Goal: Information Seeking & Learning: Learn about a topic

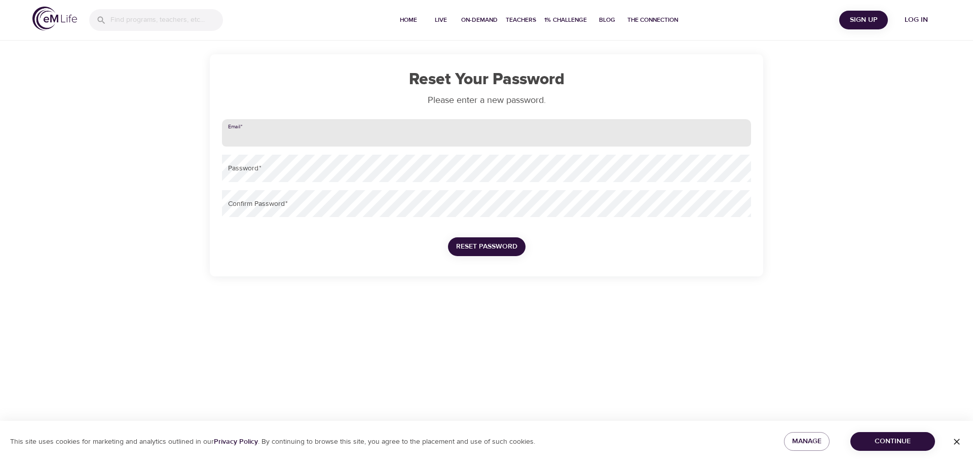
click at [282, 128] on input "email" at bounding box center [486, 132] width 529 height 27
type input "[EMAIL_ADDRESS][DOMAIN_NAME]"
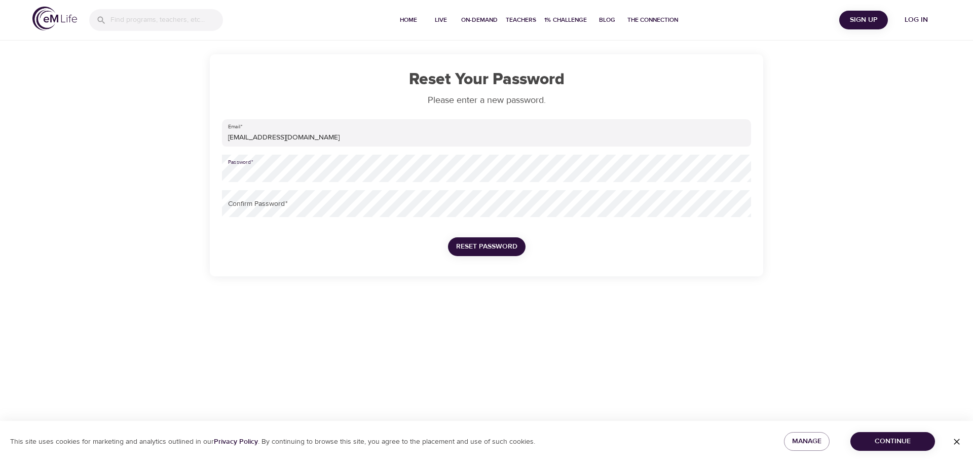
click at [751, 168] on nordpass-icon at bounding box center [751, 168] width 0 height 0
click at [487, 246] on span "Reset Password" at bounding box center [486, 246] width 61 height 13
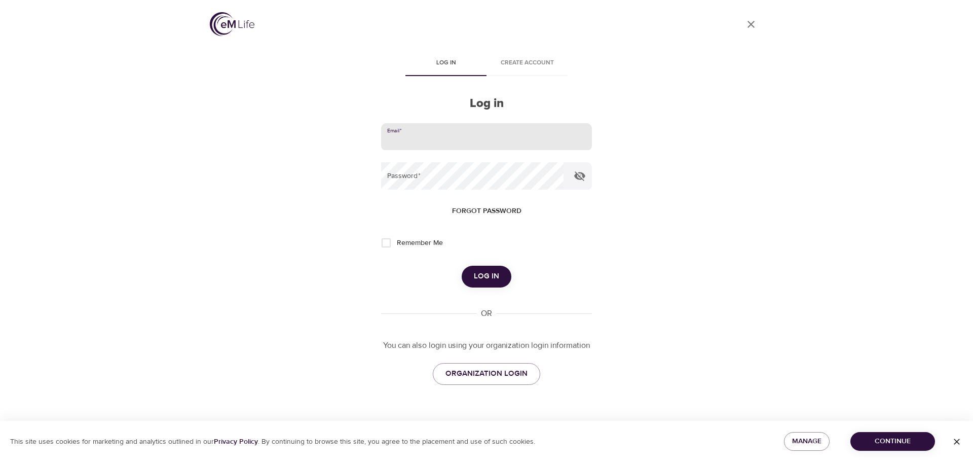
click at [417, 135] on input "email" at bounding box center [486, 136] width 211 height 27
type input "[EMAIL_ADDRESS][DOMAIN_NAME]"
click at [386, 243] on input "Remember Me" at bounding box center [386, 242] width 21 height 21
checkbox input "true"
click at [481, 276] on span "Log in" at bounding box center [486, 276] width 25 height 13
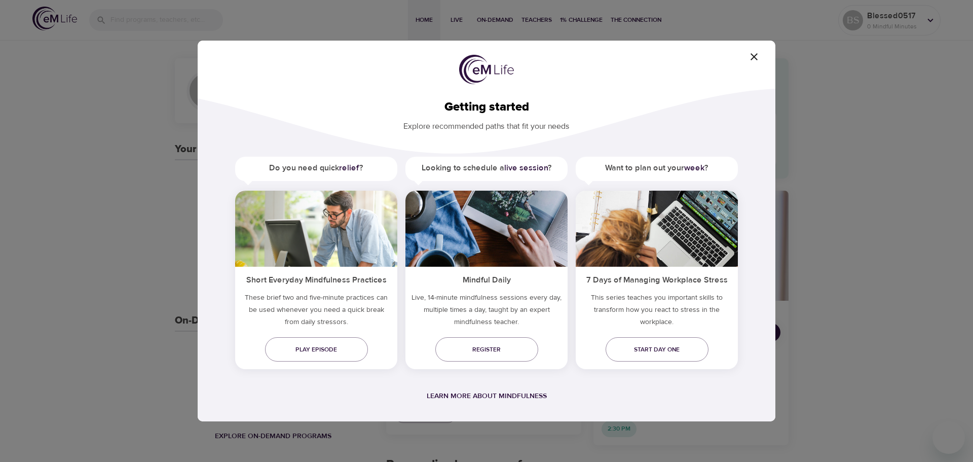
click at [756, 57] on icon "button" at bounding box center [754, 57] width 12 height 12
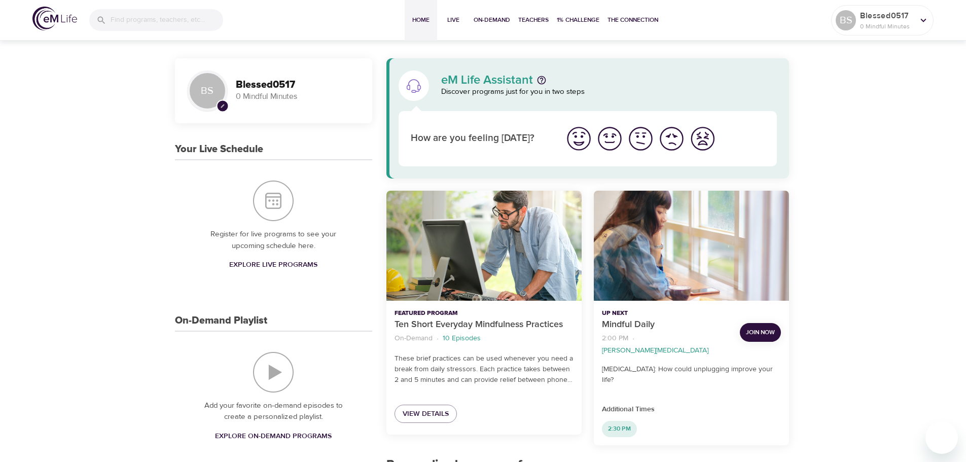
click at [640, 135] on img "I'm feeling ok" at bounding box center [640, 139] width 28 height 28
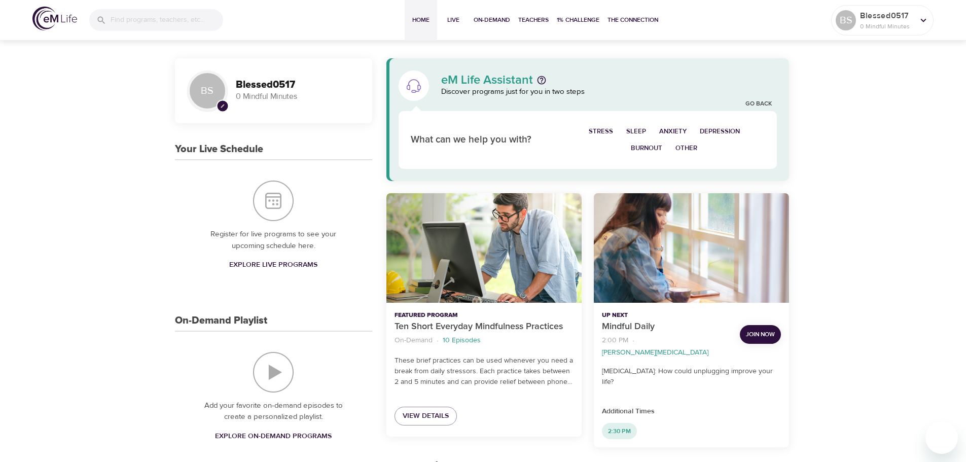
click at [649, 147] on span "Burnout" at bounding box center [646, 148] width 31 height 12
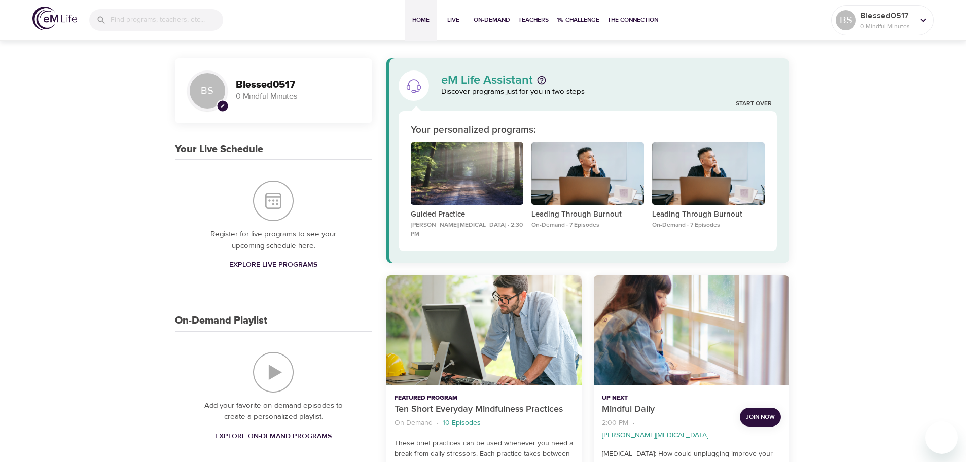
click at [476, 176] on div "Guided Practice" at bounding box center [467, 173] width 113 height 63
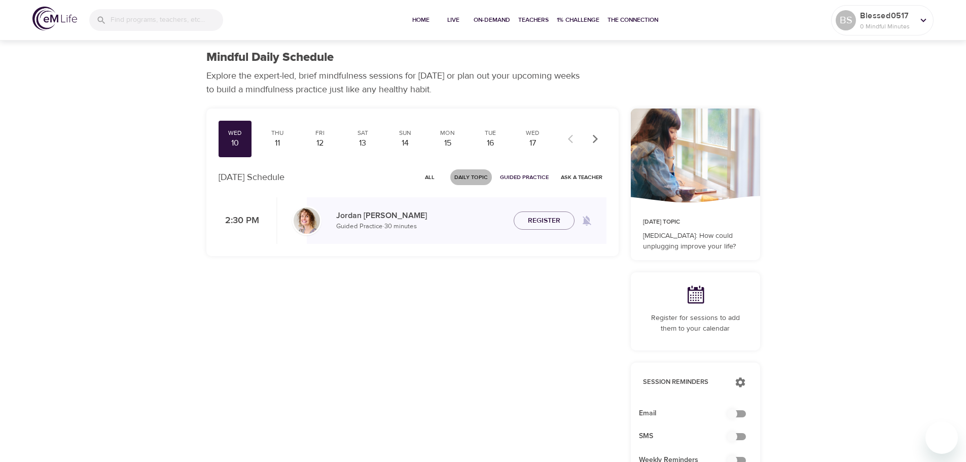
click at [476, 176] on span "Daily Topic" at bounding box center [470, 177] width 33 height 10
click at [428, 176] on span "All" at bounding box center [430, 177] width 24 height 10
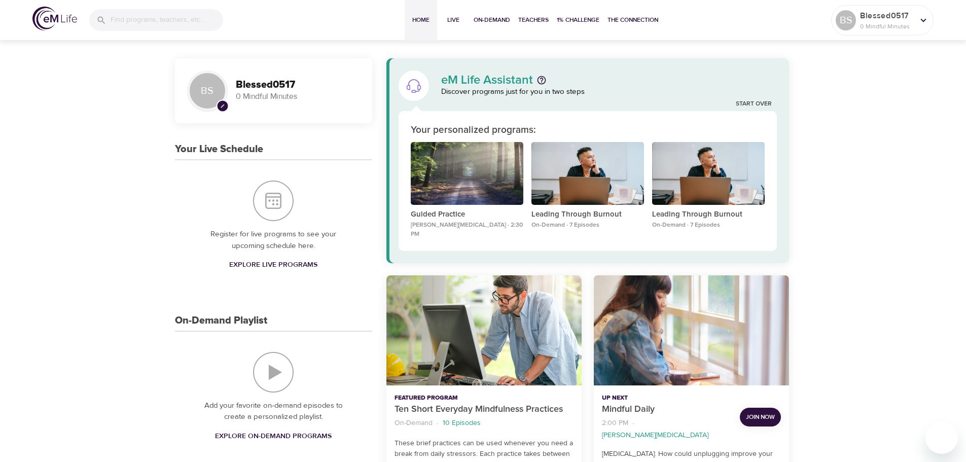
click at [588, 183] on div "Leading Through Burnout" at bounding box center [587, 173] width 113 height 63
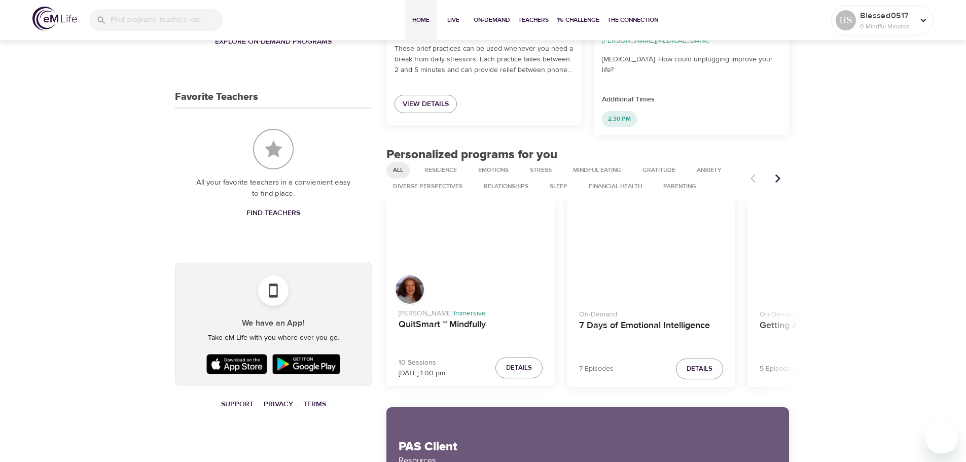
scroll to position [405, 0]
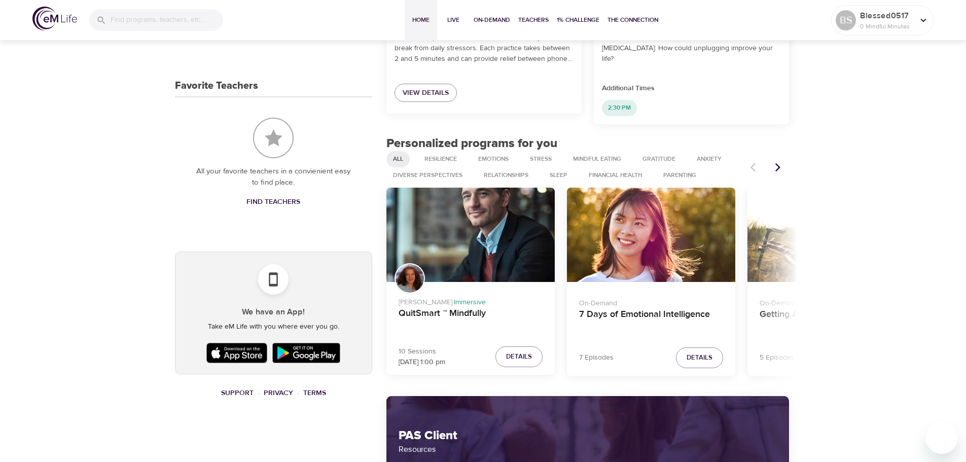
click at [781, 162] on icon "Next items" at bounding box center [777, 167] width 10 height 10
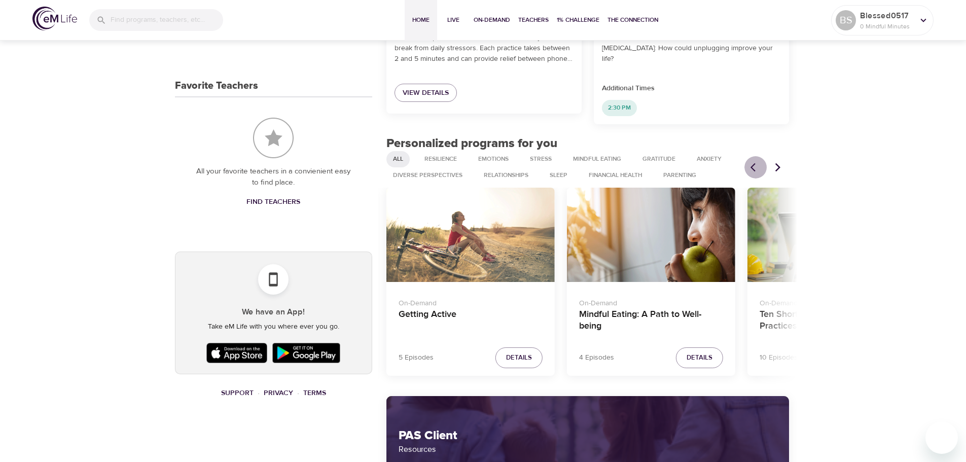
click at [750, 162] on icon "Previous items" at bounding box center [755, 167] width 10 height 10
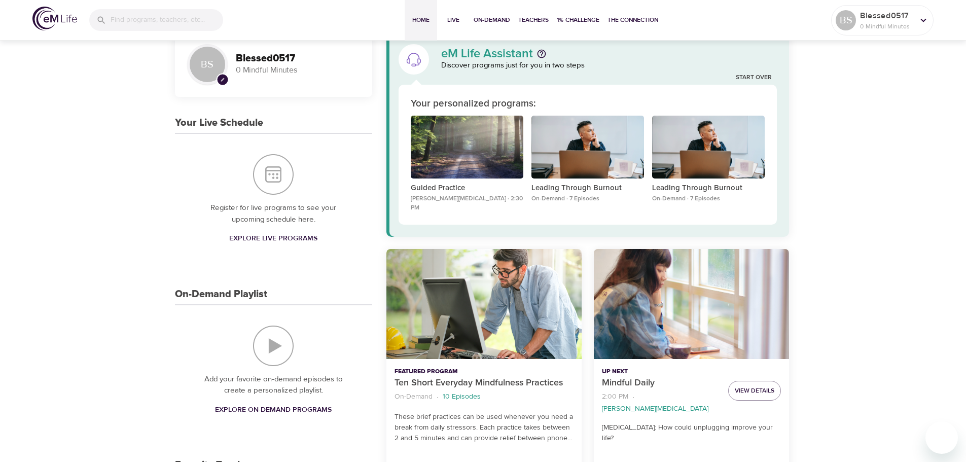
scroll to position [0, 0]
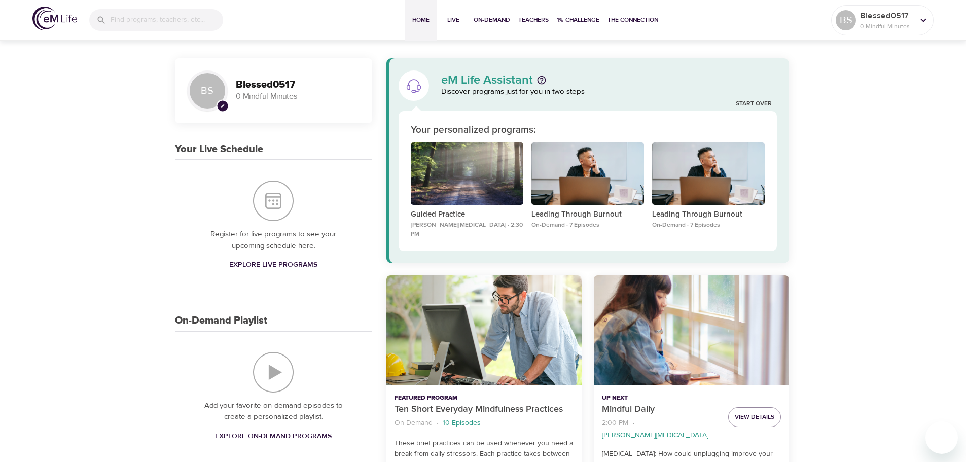
click at [568, 18] on span "1% Challenge" at bounding box center [578, 20] width 43 height 11
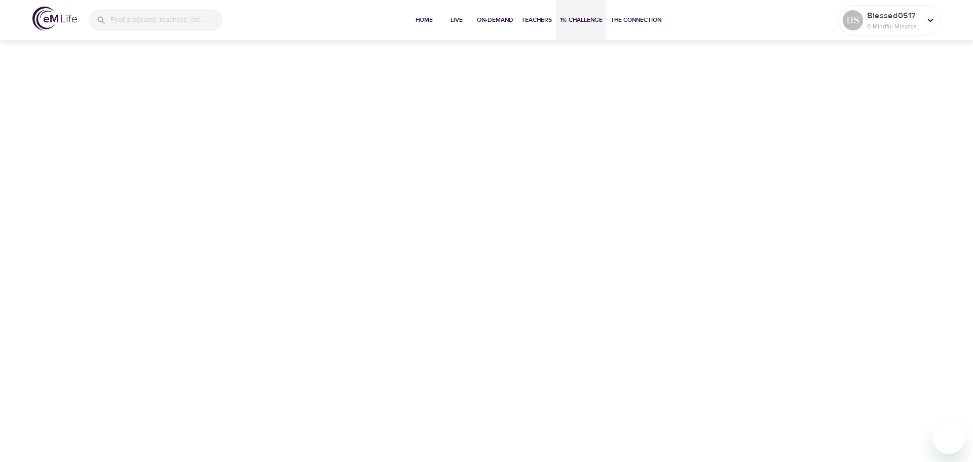
click at [638, 18] on span "The Connection" at bounding box center [636, 20] width 51 height 11
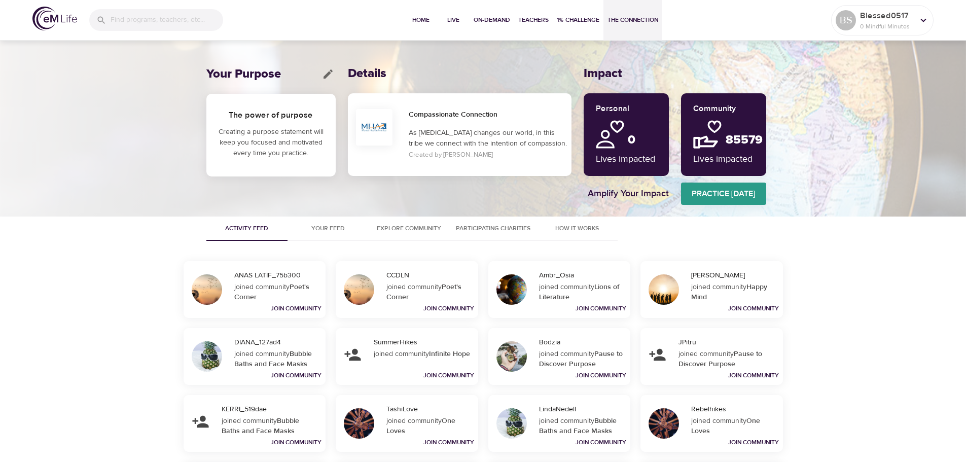
click at [585, 22] on span "1% Challenge" at bounding box center [578, 20] width 43 height 11
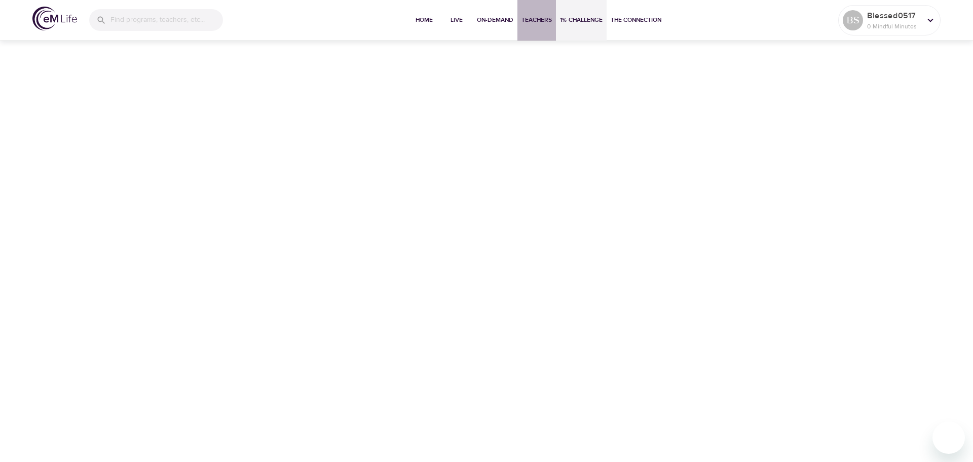
click at [528, 23] on span "Teachers" at bounding box center [537, 20] width 30 height 11
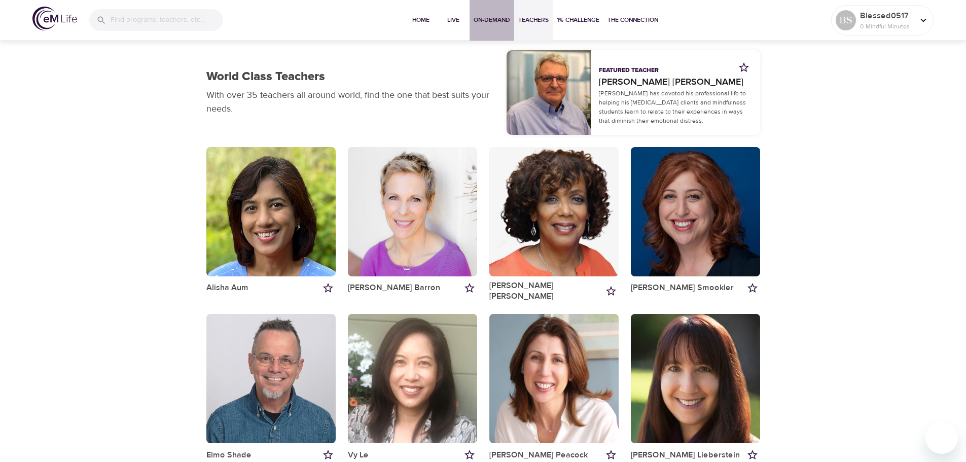
click at [487, 18] on span "On-Demand" at bounding box center [491, 20] width 36 height 11
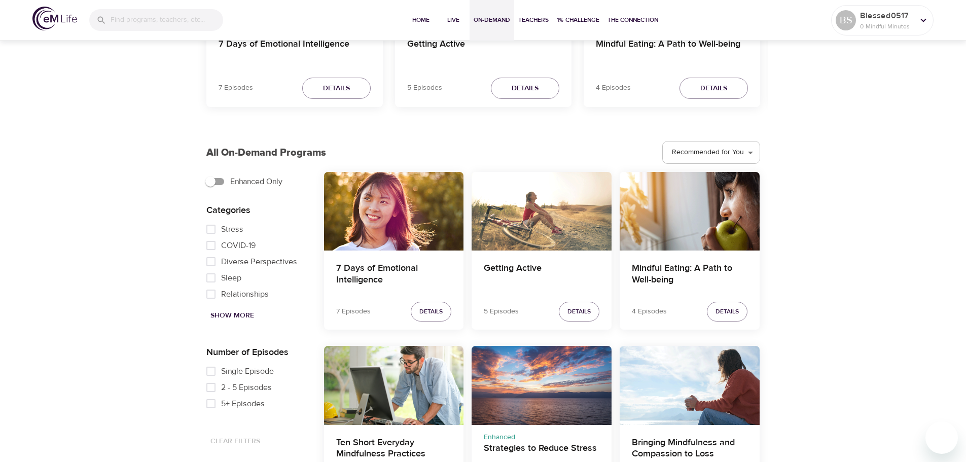
scroll to position [253, 0]
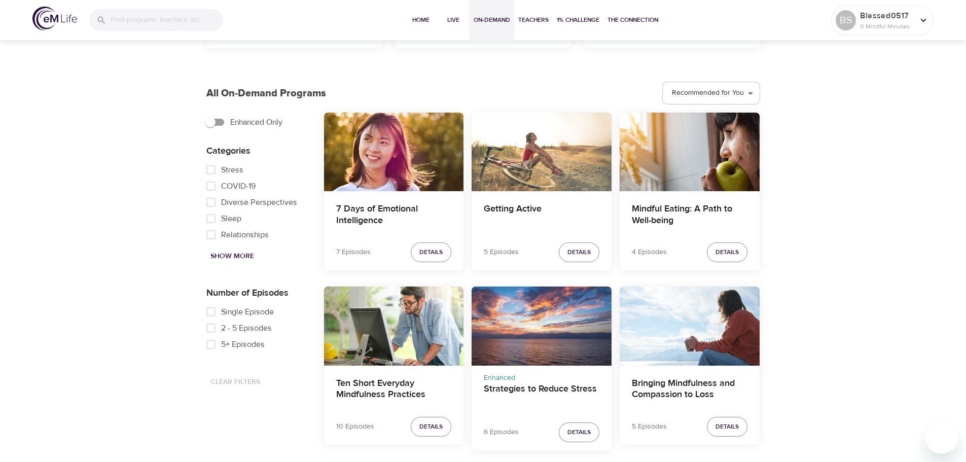
click at [447, 18] on span "Live" at bounding box center [453, 20] width 24 height 11
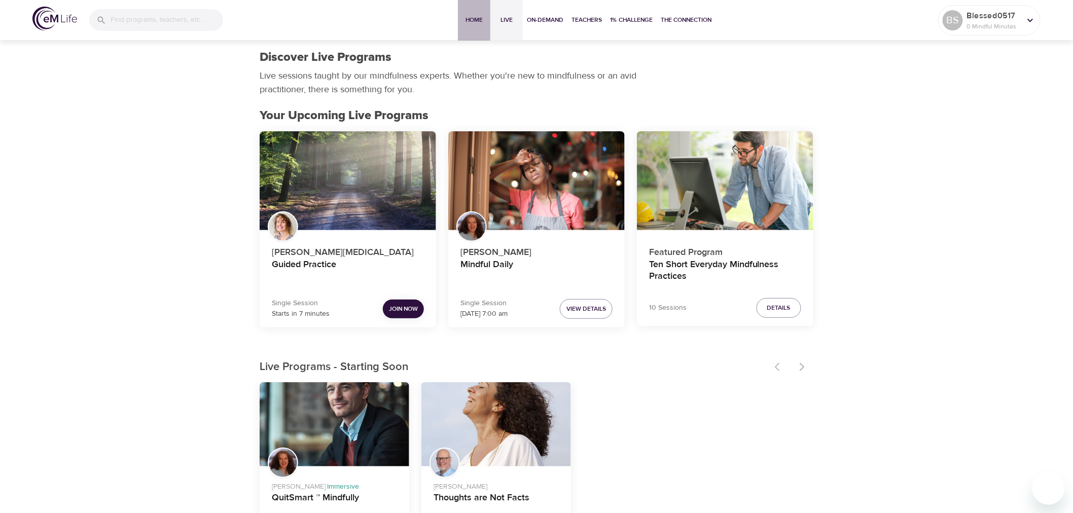
click at [473, 20] on span "Home" at bounding box center [474, 20] width 24 height 11
